Goal: Check status: Check status

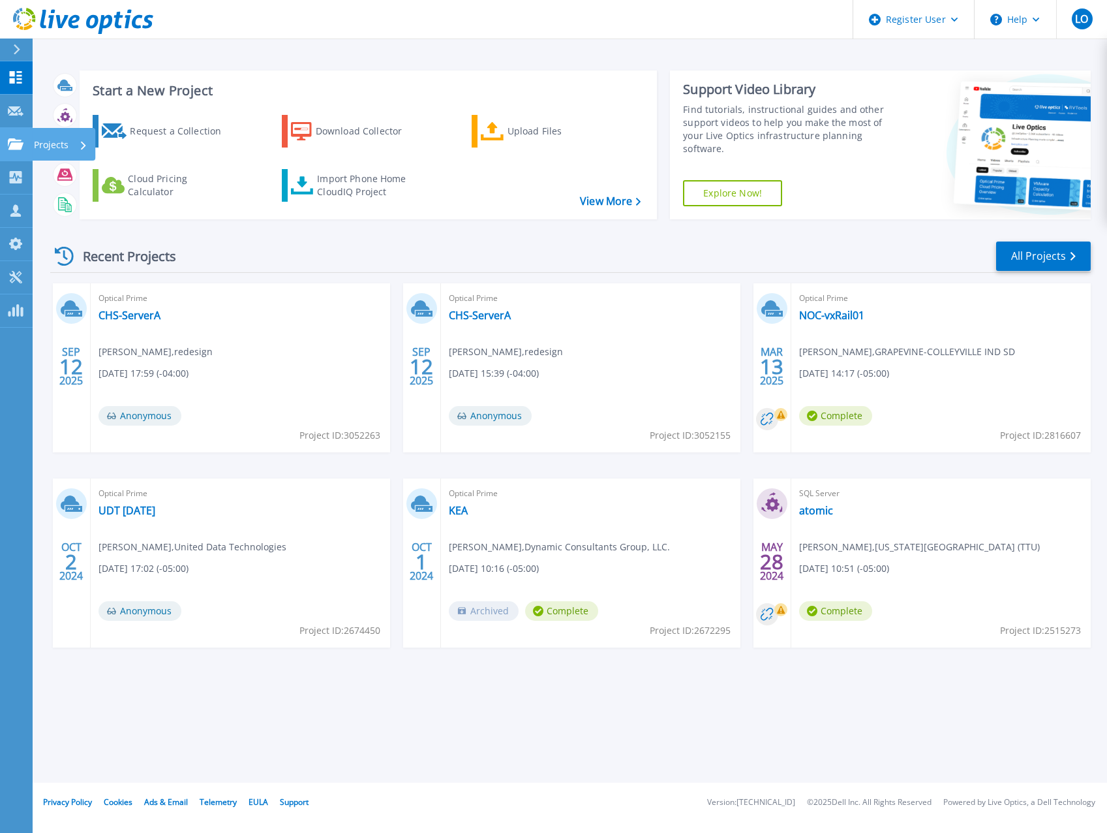
click at [58, 149] on p "Projects" at bounding box center [51, 145] width 35 height 34
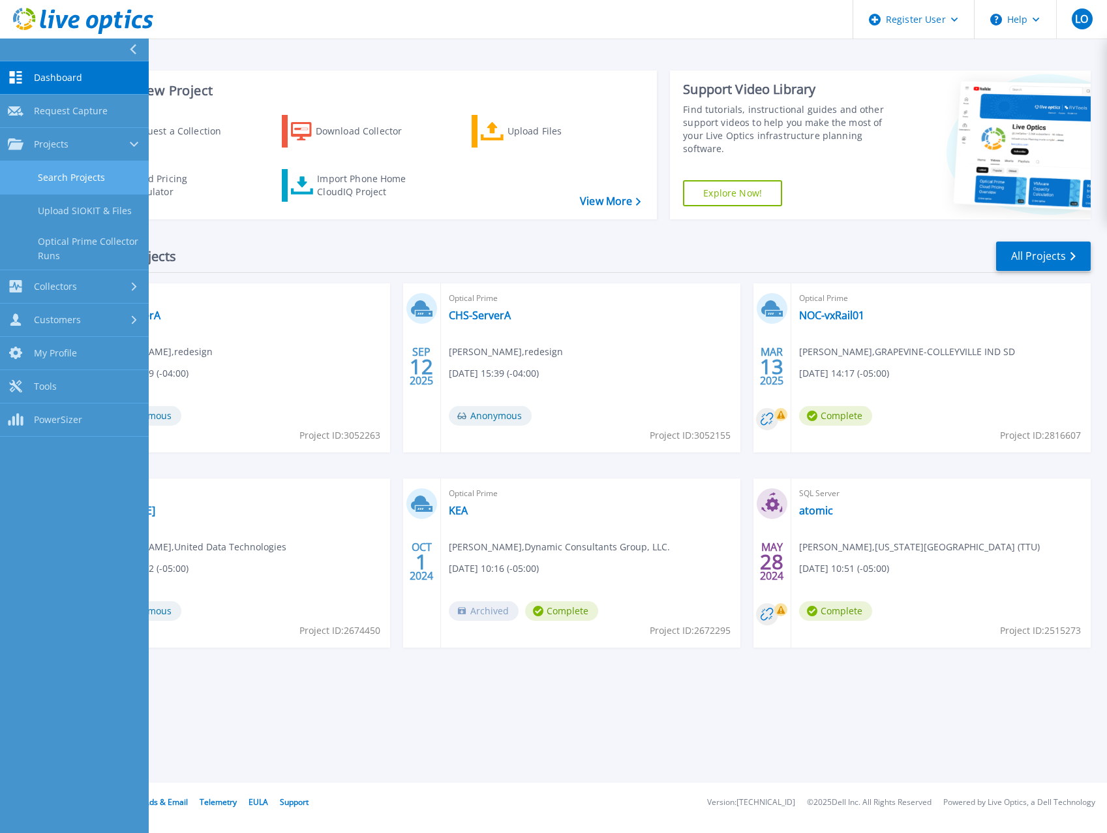
click at [55, 178] on link "Search Projects" at bounding box center [74, 177] width 149 height 33
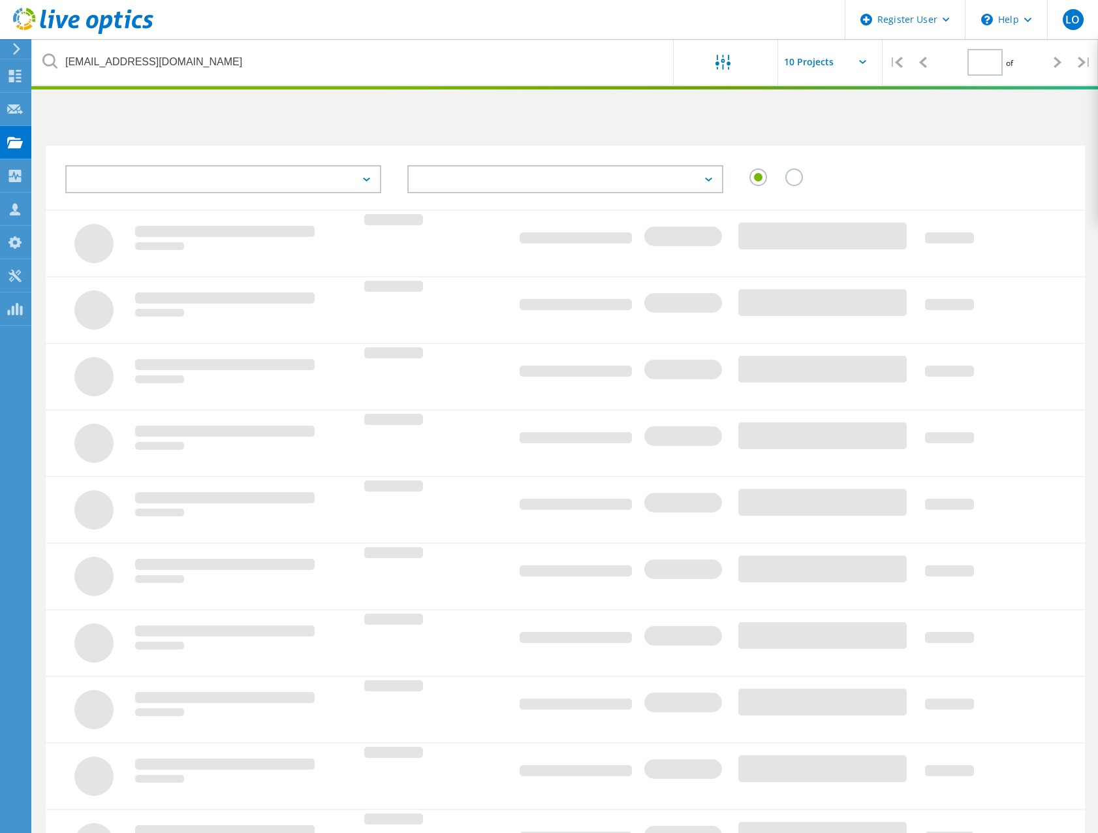
type input "1"
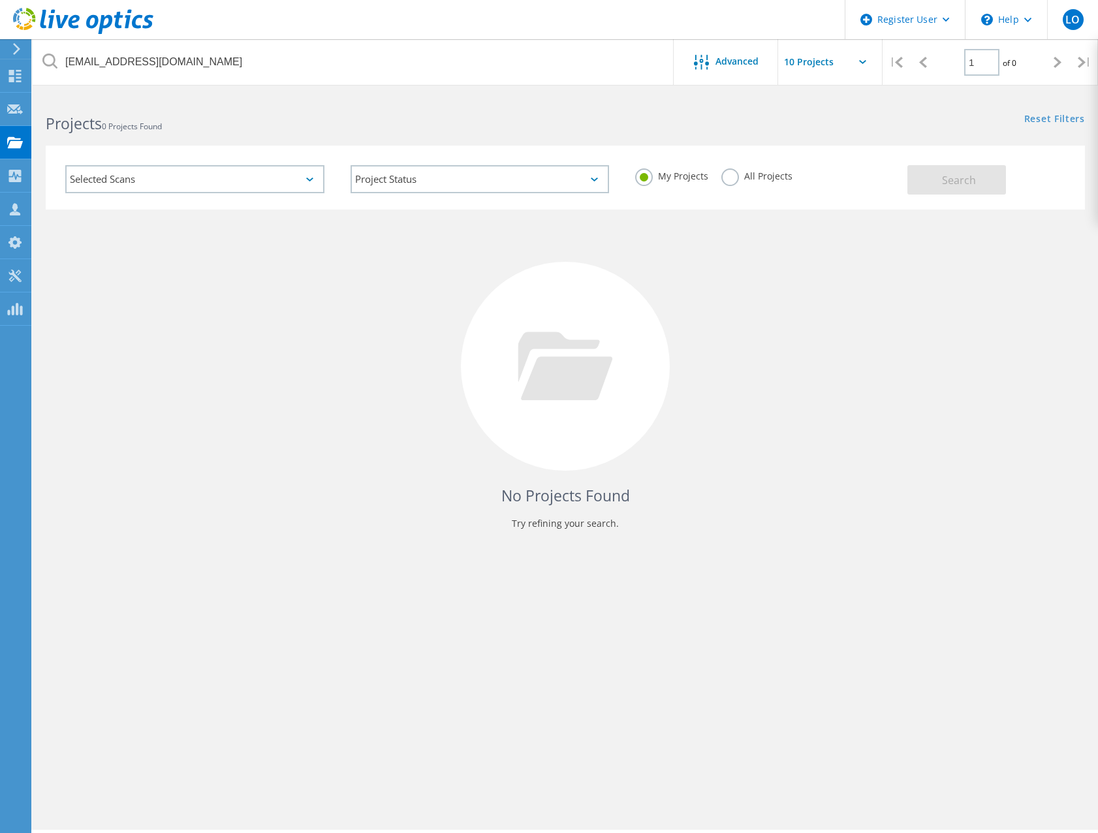
click at [733, 174] on label "All Projects" at bounding box center [756, 174] width 71 height 12
click at [0, 0] on input "All Projects" at bounding box center [0, 0] width 0 height 0
click at [941, 177] on button "Search" at bounding box center [956, 179] width 99 height 29
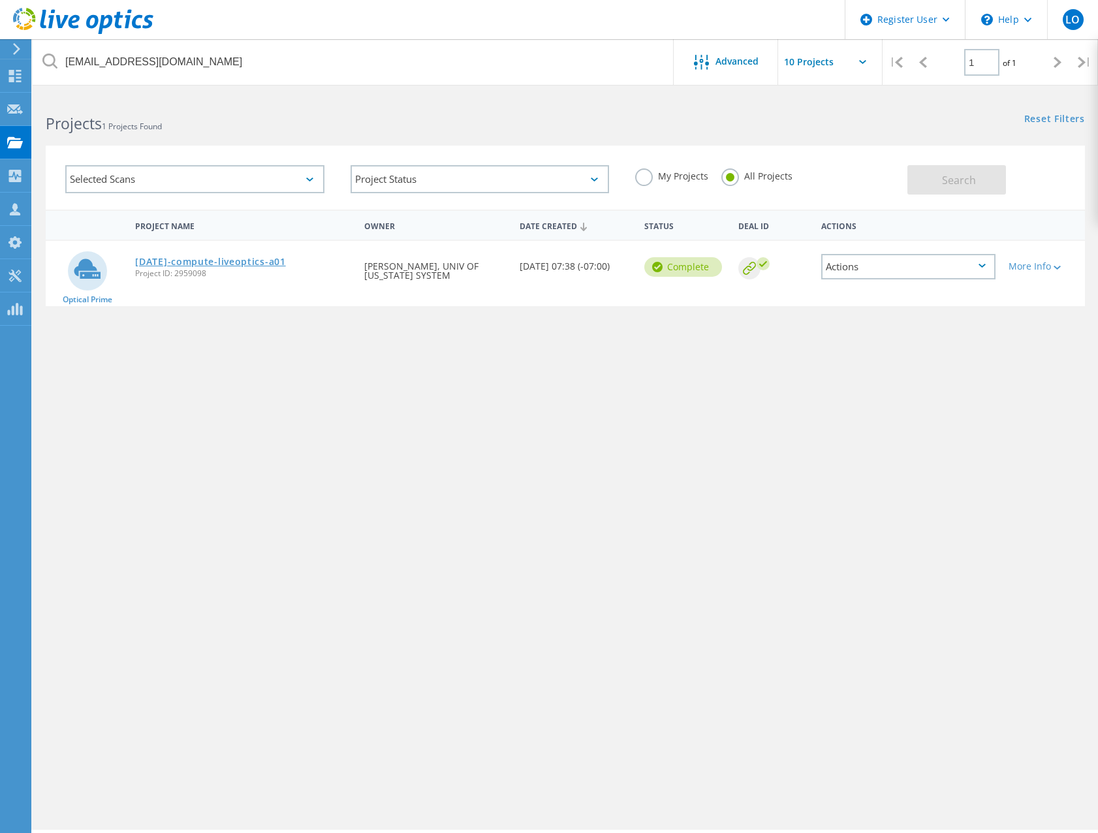
click at [221, 264] on link "2025-07-01-compute-liveoptics-a01" at bounding box center [210, 261] width 150 height 9
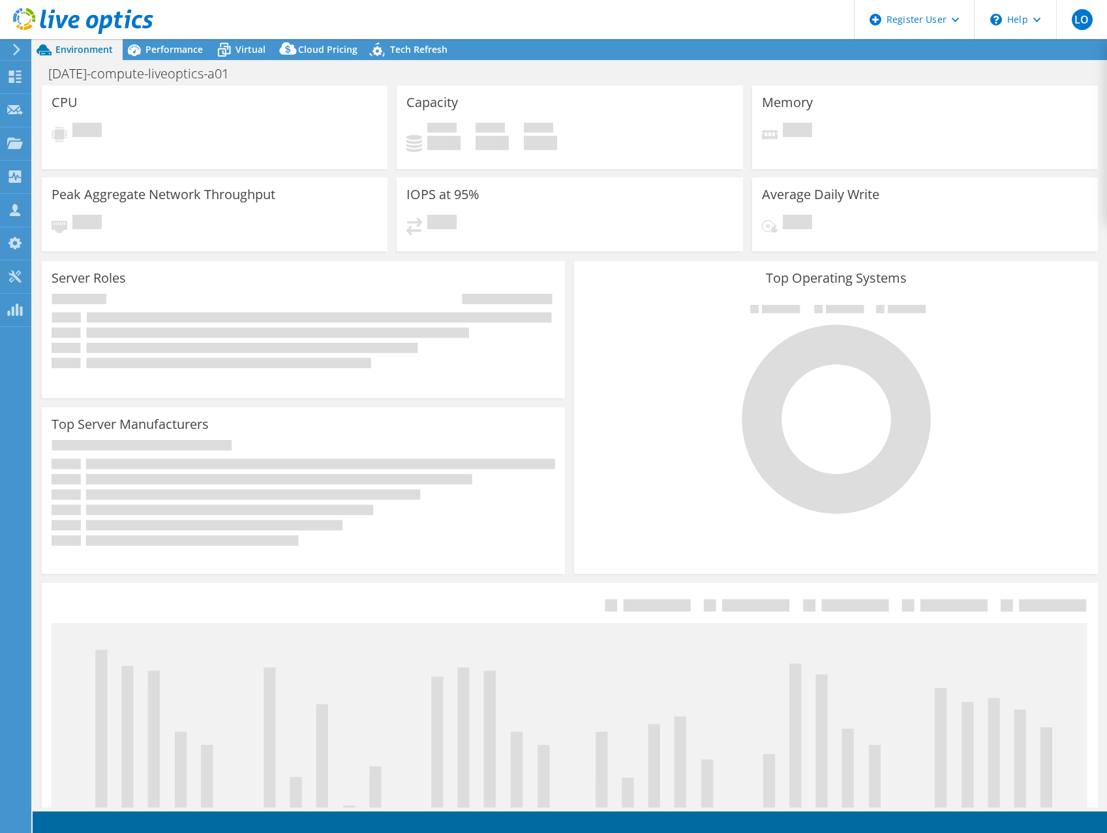
select select "USWest"
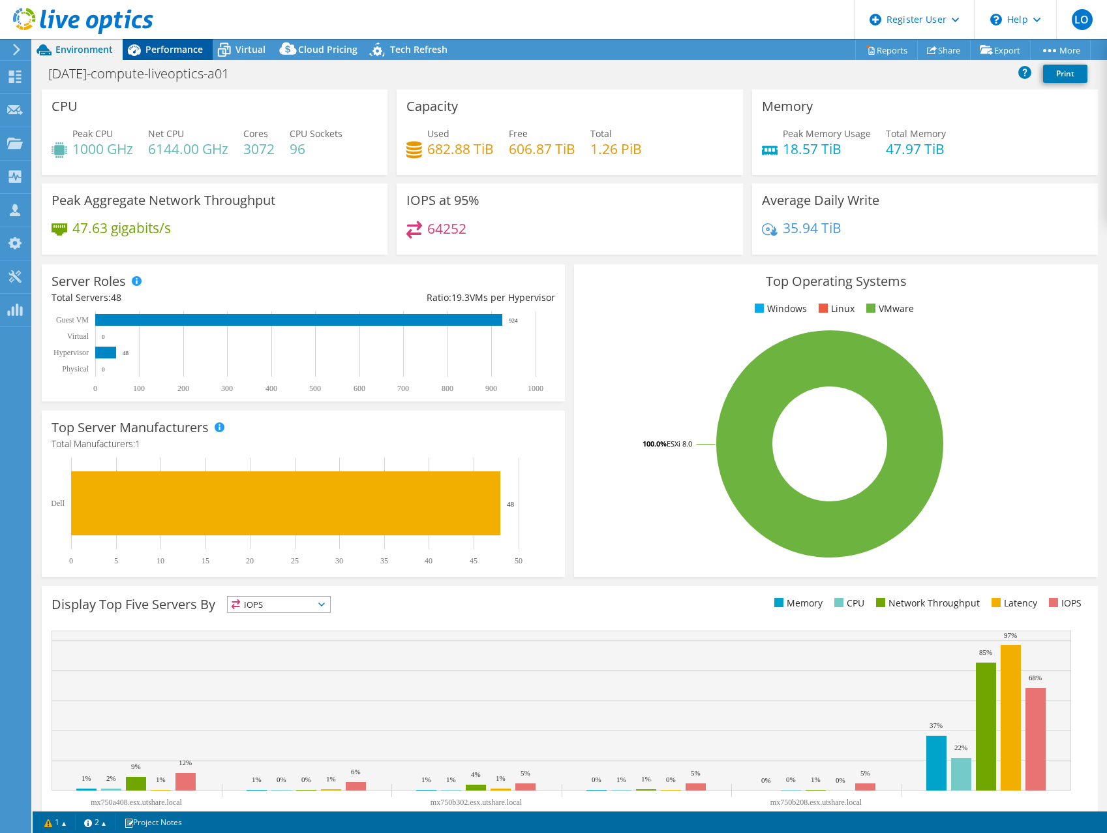
click at [162, 48] on span "Performance" at bounding box center [174, 49] width 57 height 12
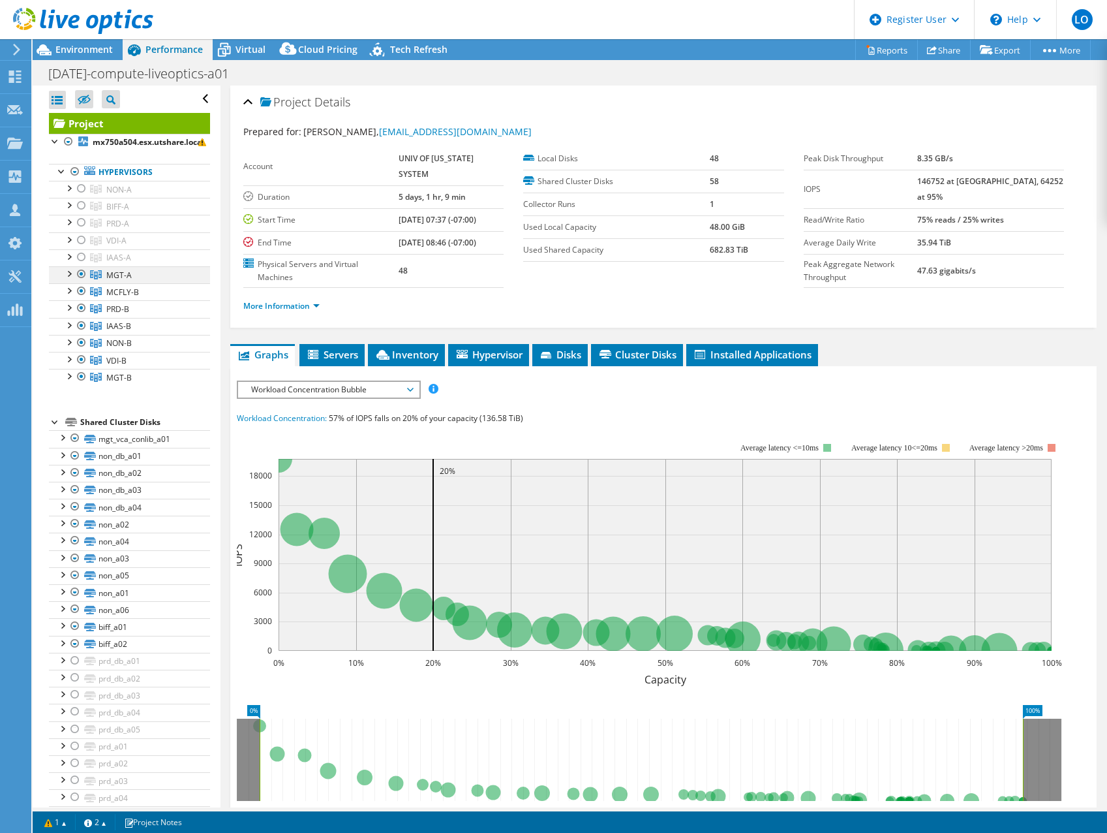
click at [82, 272] on div at bounding box center [81, 274] width 13 height 16
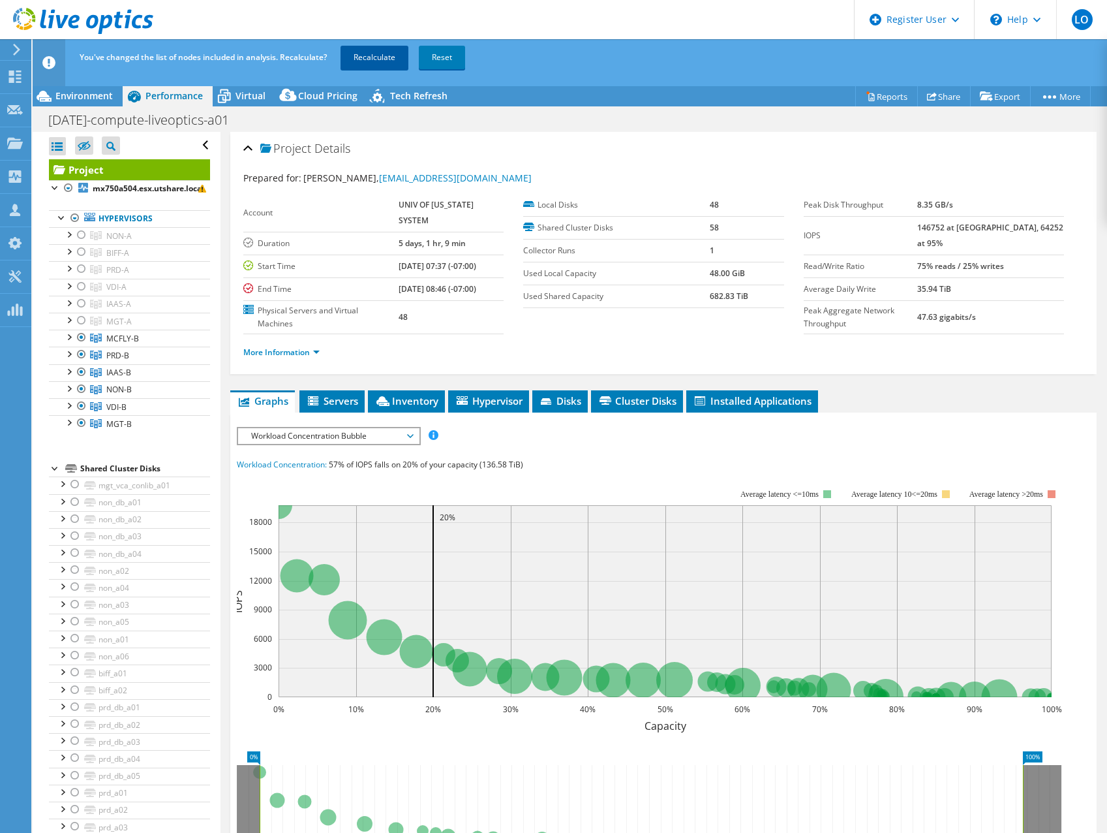
click at [377, 59] on link "Recalculate" at bounding box center [375, 57] width 68 height 23
click at [271, 346] on link "More Information" at bounding box center [281, 351] width 76 height 11
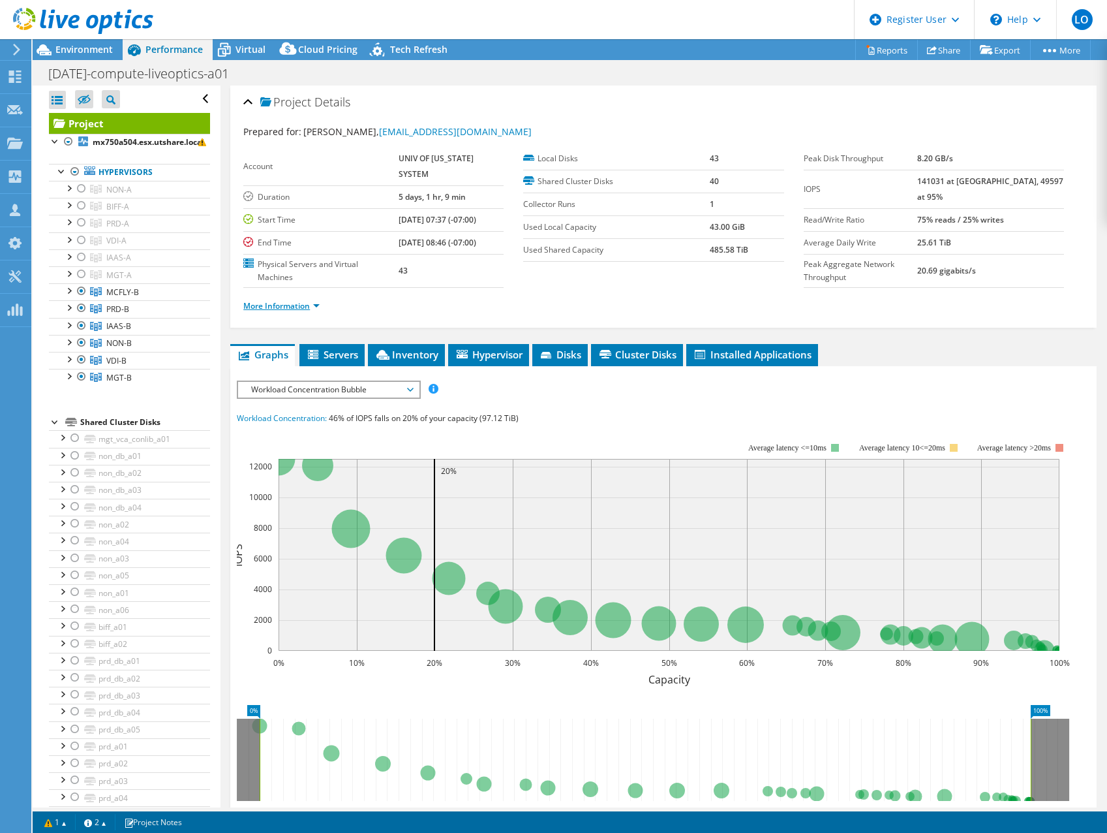
click at [286, 300] on link "More Information" at bounding box center [281, 305] width 76 height 11
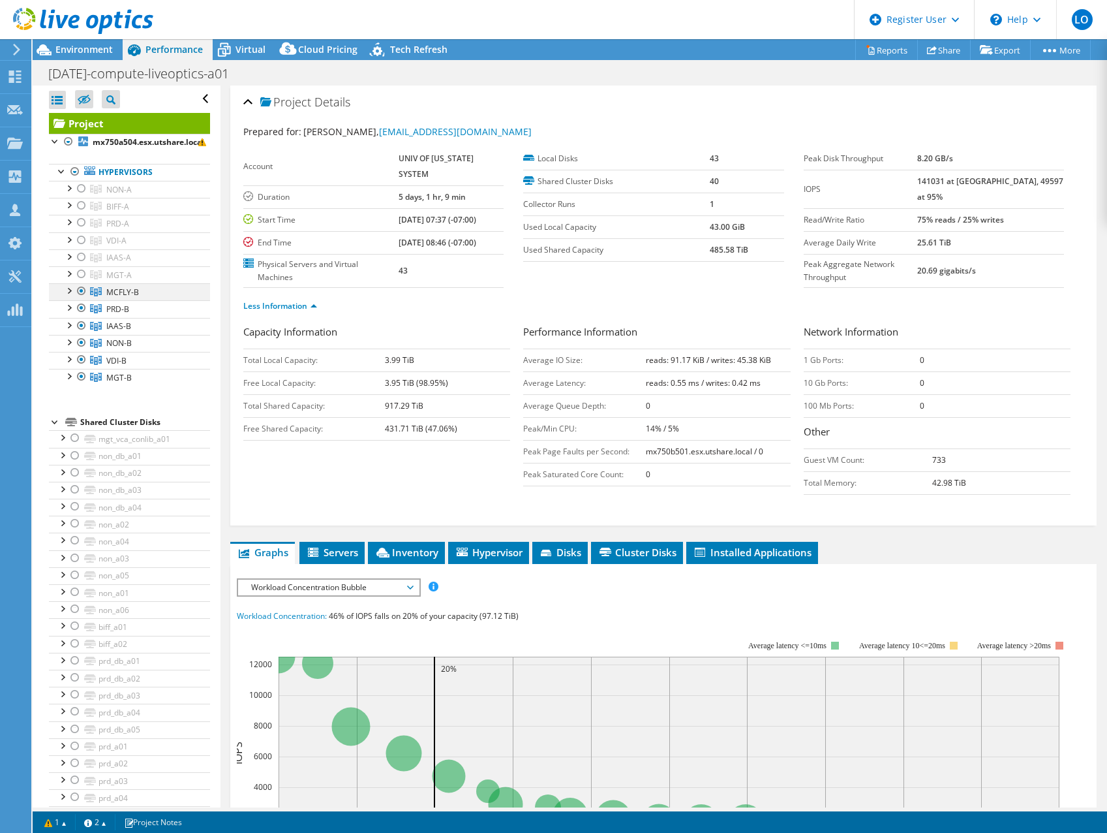
click at [81, 289] on div at bounding box center [81, 291] width 13 height 16
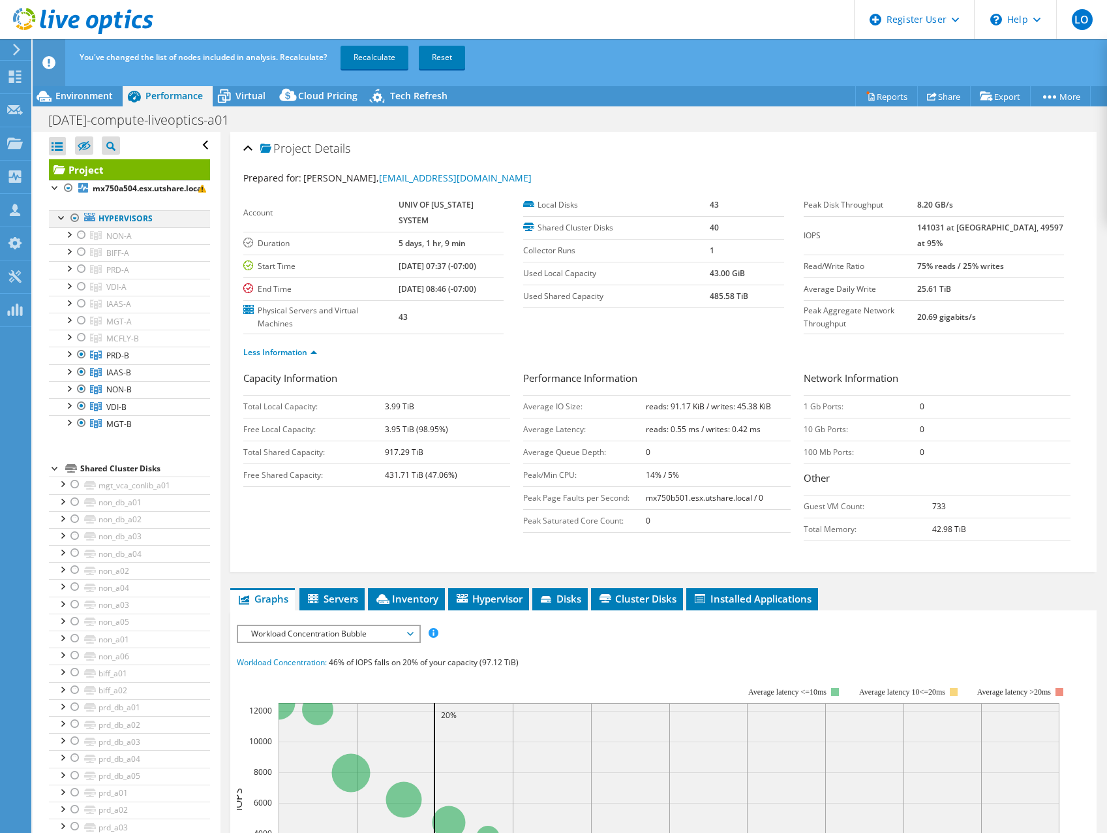
click at [67, 217] on div at bounding box center [61, 216] width 13 height 13
click at [71, 219] on div at bounding box center [75, 218] width 13 height 16
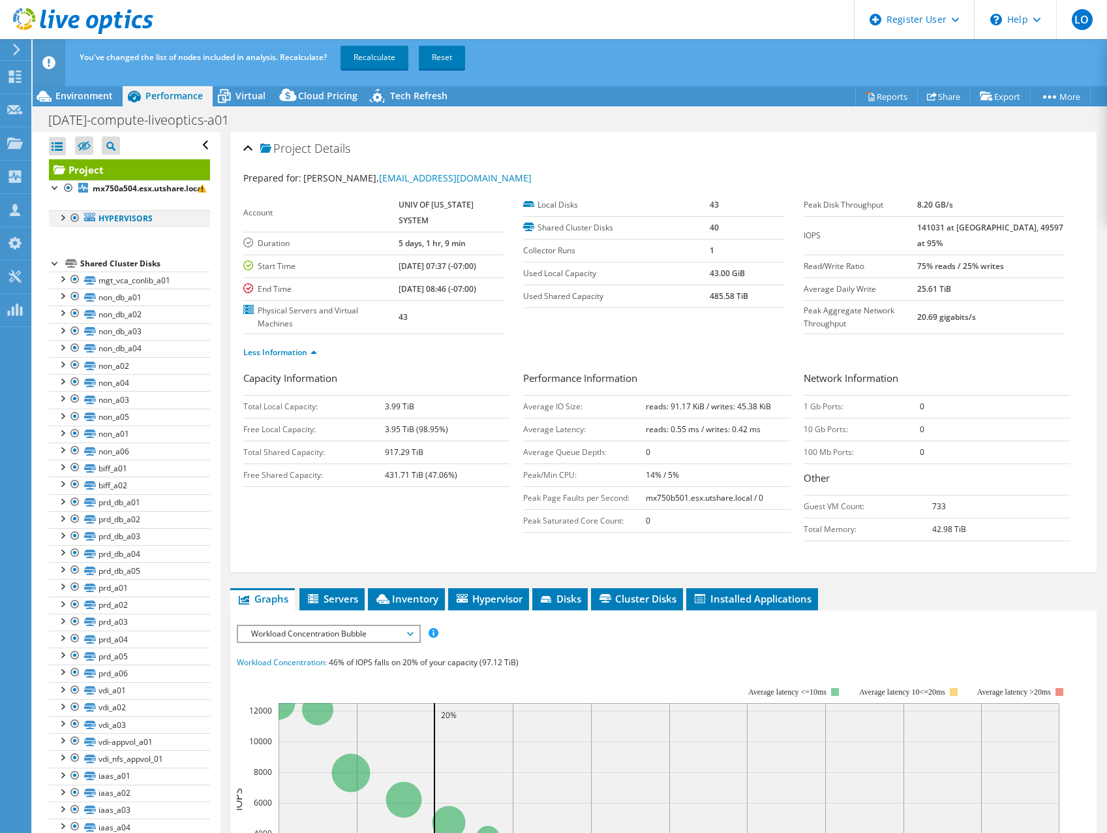
click at [61, 218] on div at bounding box center [61, 216] width 13 height 13
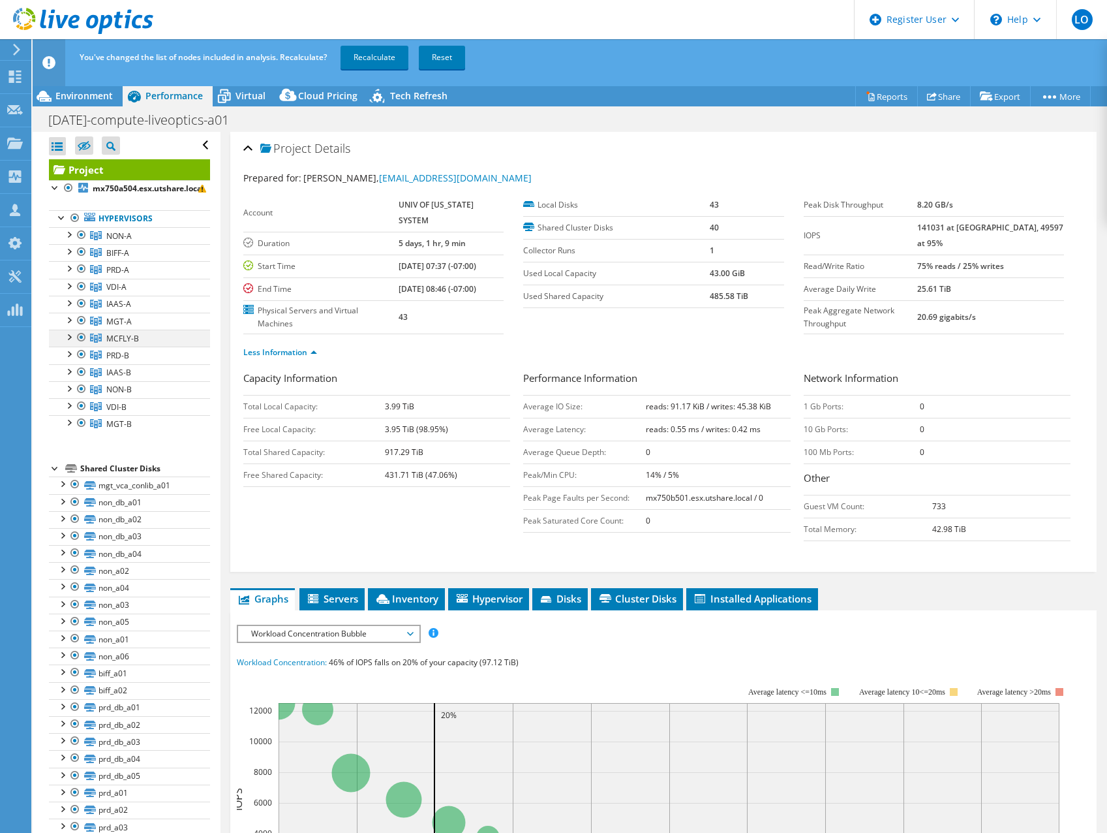
click at [82, 337] on div at bounding box center [81, 338] width 13 height 16
click at [83, 352] on div at bounding box center [81, 354] width 13 height 16
click at [81, 371] on div at bounding box center [81, 372] width 13 height 16
click at [81, 390] on div at bounding box center [81, 389] width 13 height 16
click at [80, 407] on div at bounding box center [81, 406] width 13 height 16
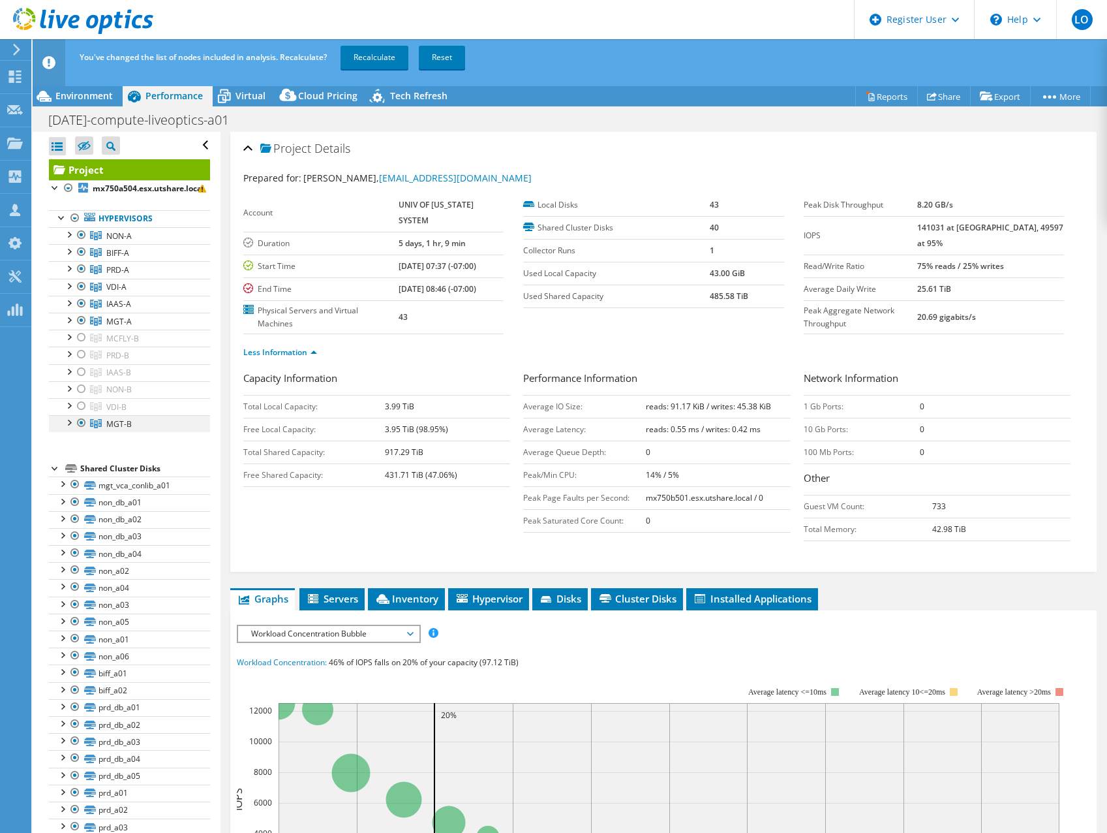
click at [84, 425] on div at bounding box center [81, 423] width 13 height 16
click at [369, 58] on link "Recalculate" at bounding box center [375, 57] width 68 height 23
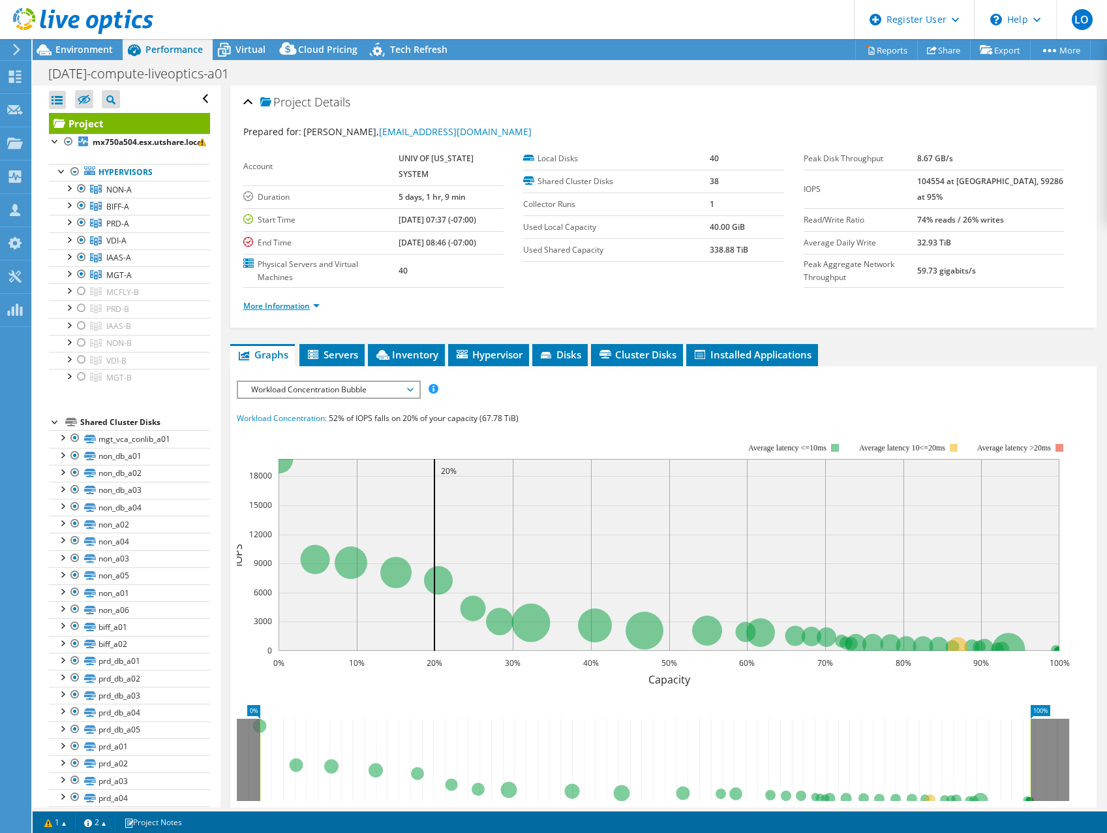
click at [283, 300] on link "More Information" at bounding box center [281, 305] width 76 height 11
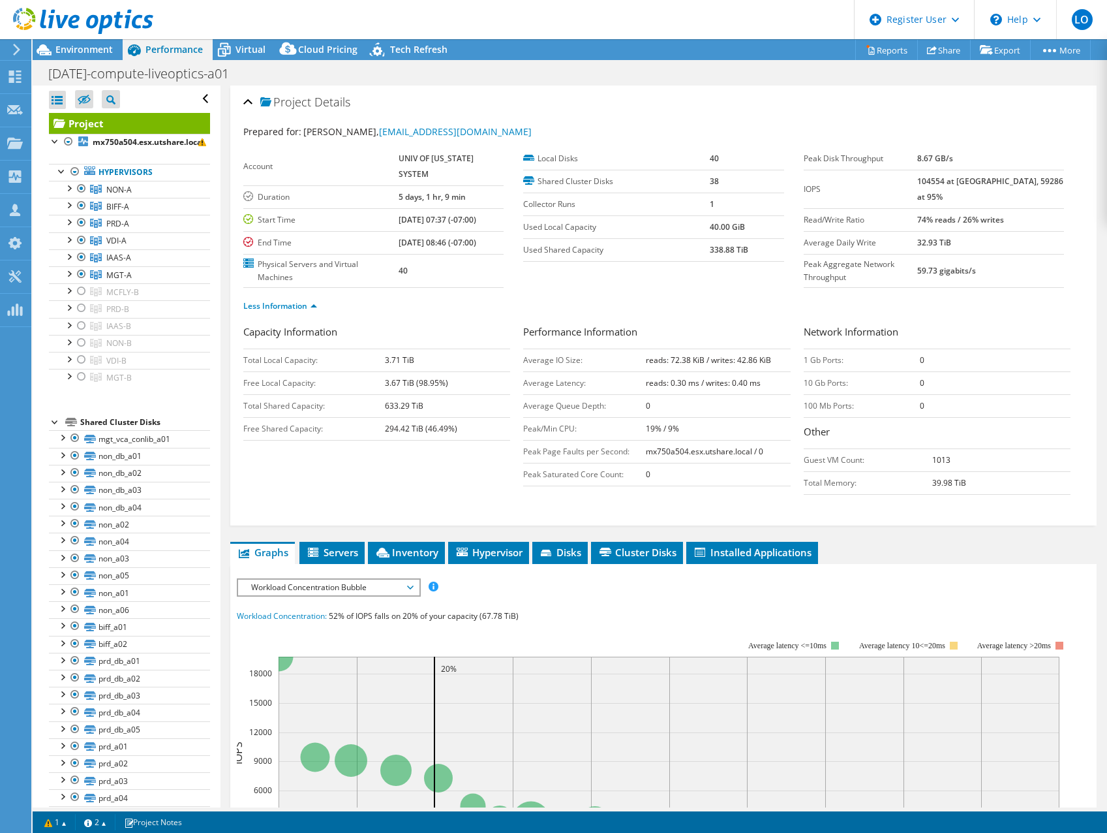
click at [593, 4] on header "LO Dell User [PERSON_NAME] [PERSON_NAME][EMAIL_ADDRESS][PERSON_NAME][DOMAIN_NAM…" at bounding box center [553, 19] width 1107 height 39
